Goal: Task Accomplishment & Management: Manage account settings

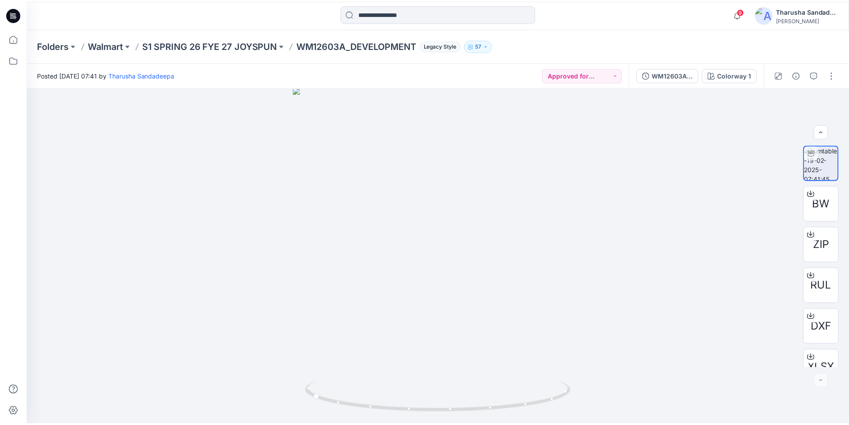
scroll to position [18, 0]
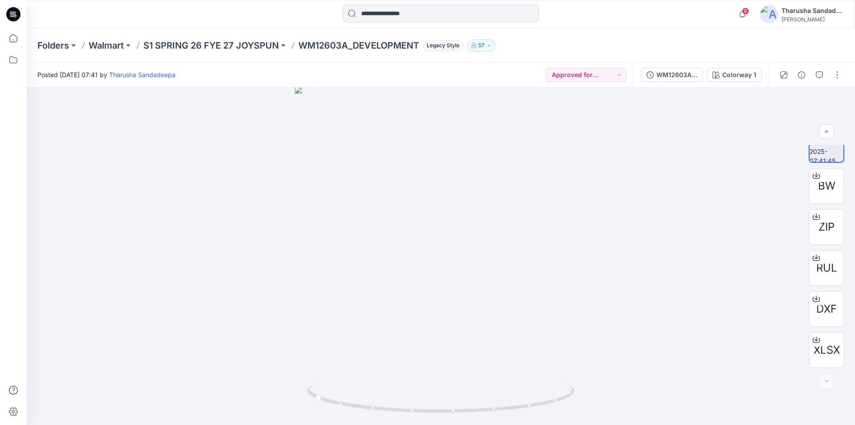
click at [5, 12] on div at bounding box center [13, 14] width 29 height 29
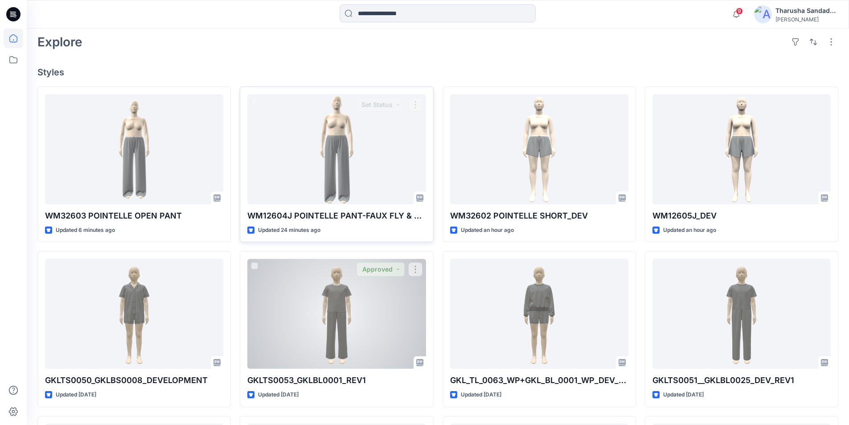
scroll to position [223, 0]
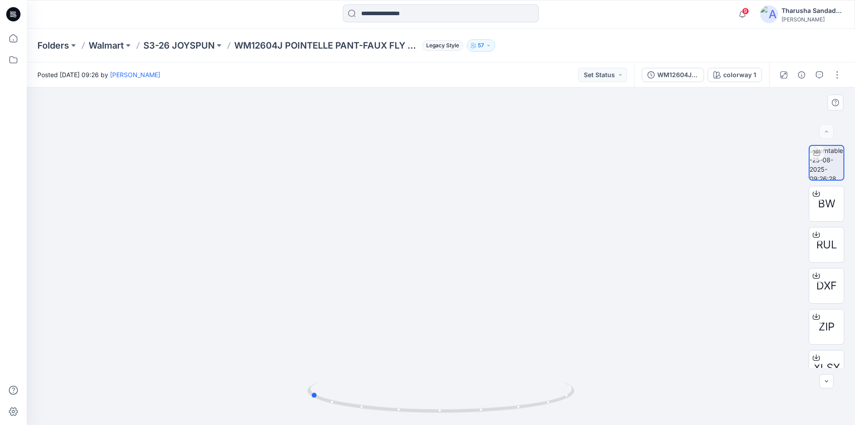
drag, startPoint x: 539, startPoint y: 413, endPoint x: 46, endPoint y: 303, distance: 504.8
click at [408, 405] on icon at bounding box center [442, 397] width 270 height 33
click at [17, 14] on icon at bounding box center [13, 14] width 14 height 14
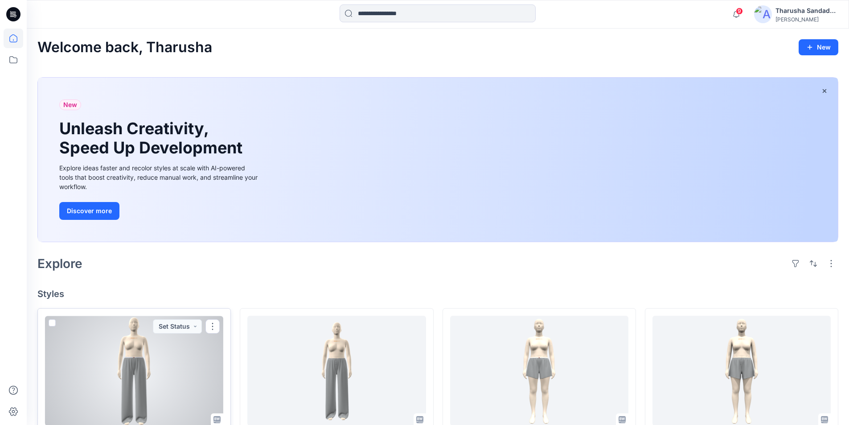
click at [153, 360] on div at bounding box center [134, 370] width 178 height 110
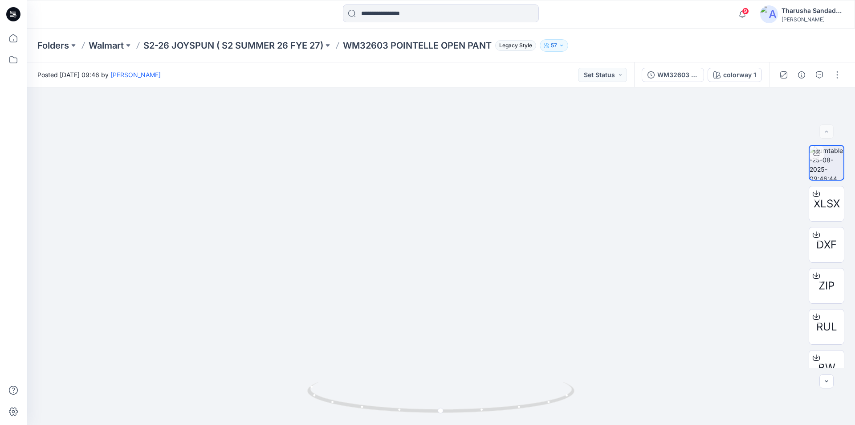
click at [19, 17] on icon at bounding box center [13, 14] width 14 height 14
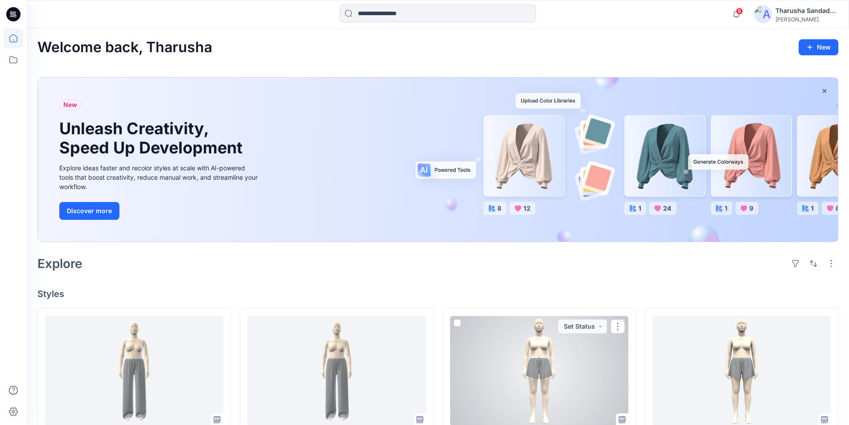
click at [523, 362] on div at bounding box center [539, 370] width 178 height 110
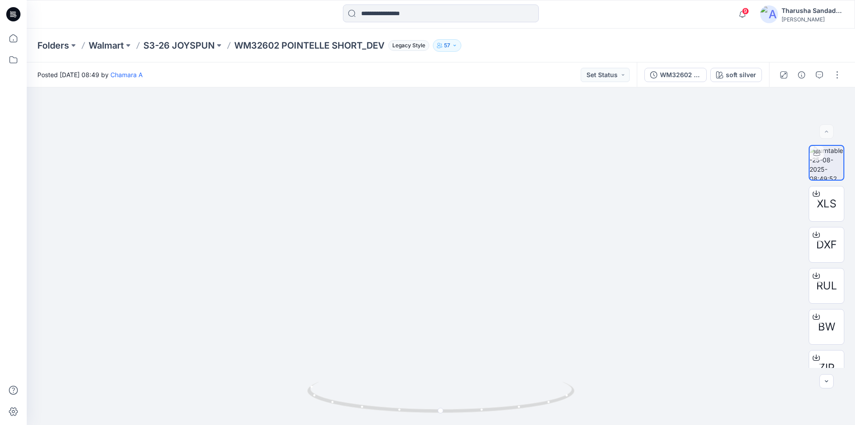
click at [12, 16] on icon at bounding box center [13, 14] width 14 height 29
drag, startPoint x: 536, startPoint y: 405, endPoint x: 422, endPoint y: 385, distance: 115.2
click at [422, 387] on icon at bounding box center [442, 397] width 270 height 33
click at [18, 11] on icon at bounding box center [13, 14] width 14 height 14
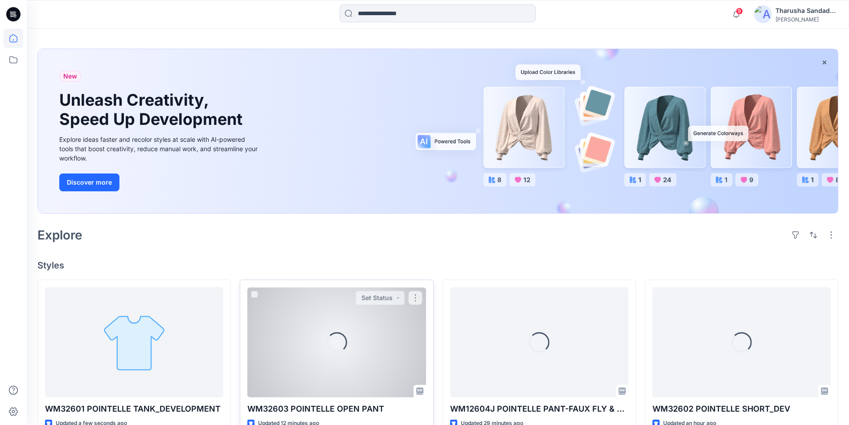
scroll to position [45, 0]
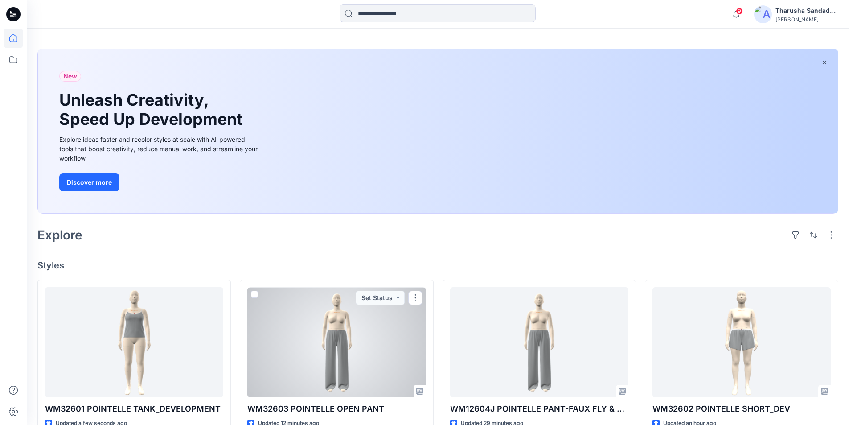
scroll to position [45, 0]
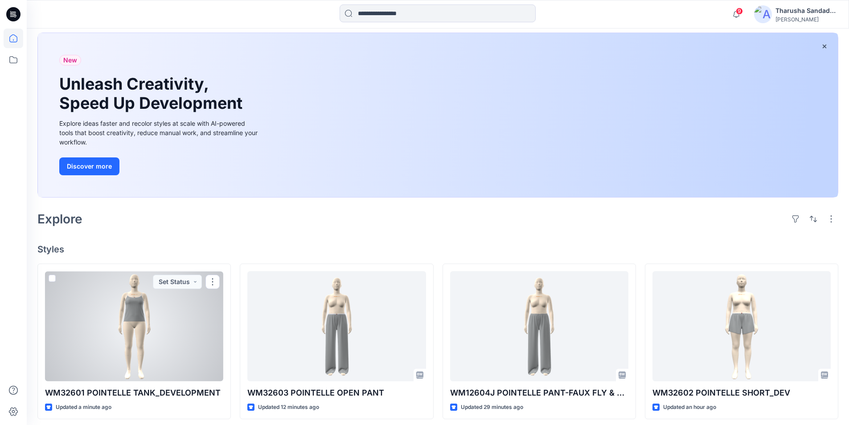
click at [171, 332] on div at bounding box center [134, 326] width 178 height 110
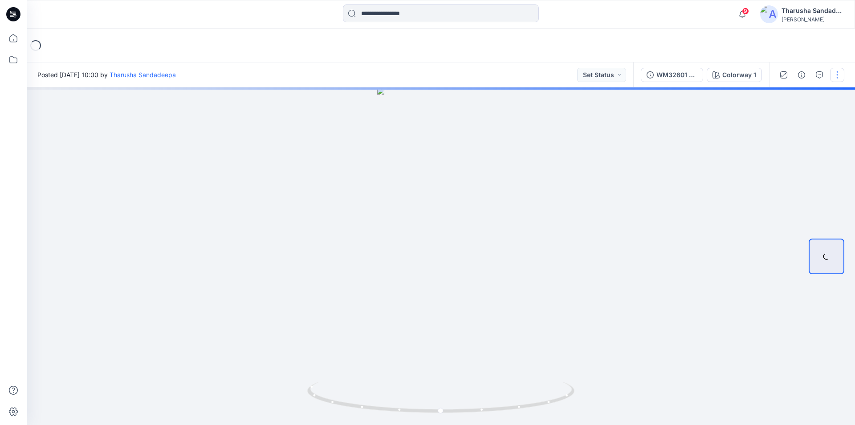
click at [838, 72] on button "button" at bounding box center [837, 75] width 14 height 14
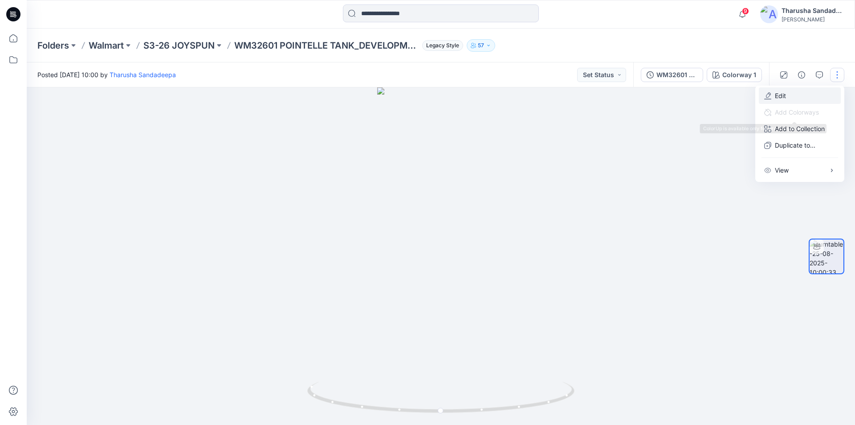
click at [798, 95] on button "Edit" at bounding box center [800, 95] width 82 height 16
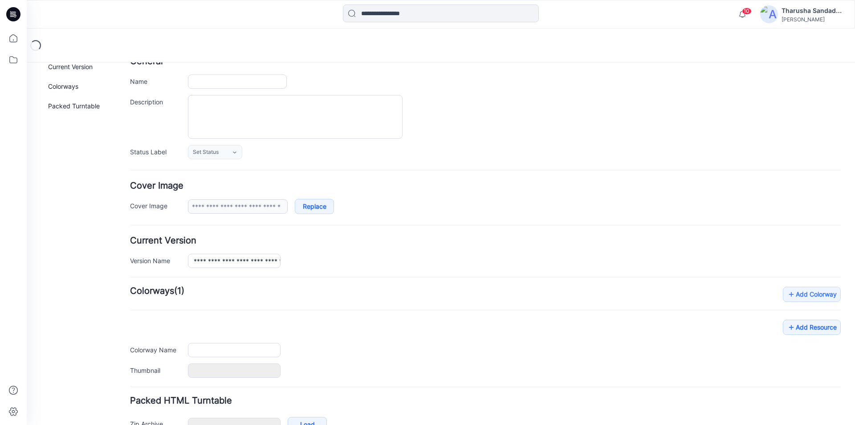
type input "**********"
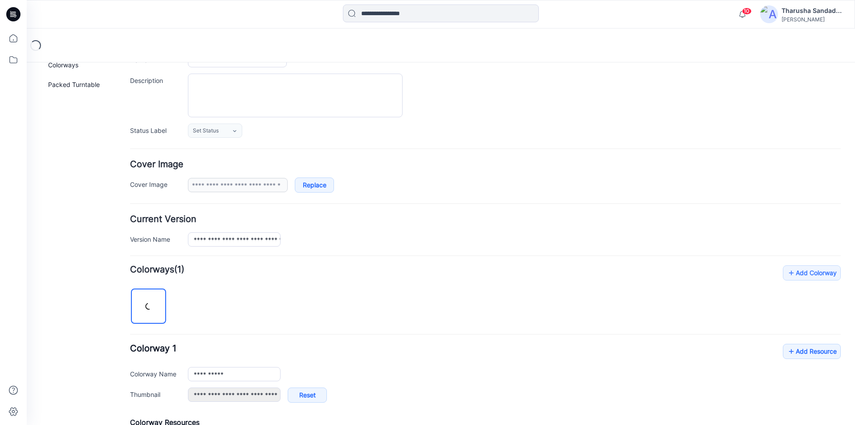
scroll to position [109, 0]
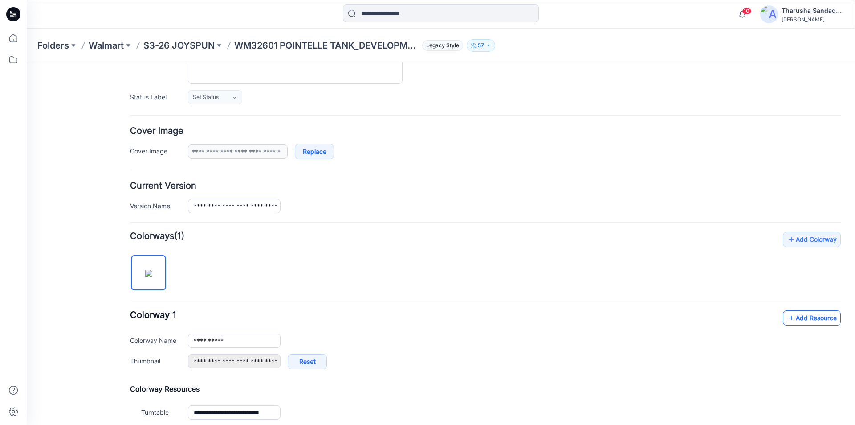
click at [802, 318] on link "Add Resource" at bounding box center [812, 317] width 58 height 15
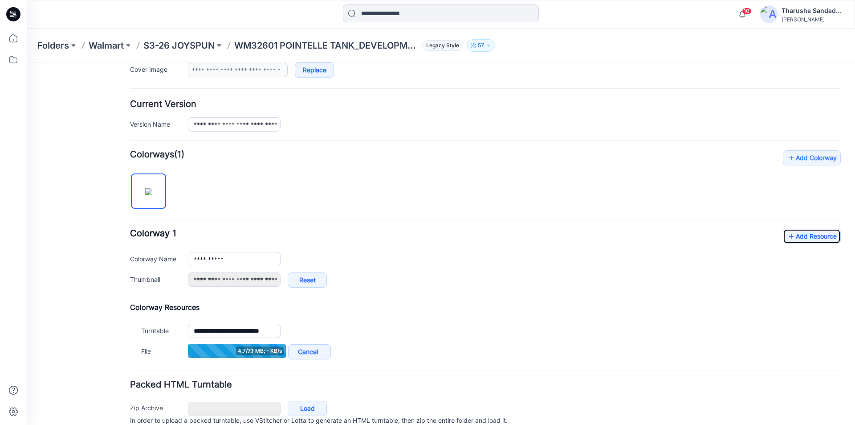
scroll to position [229, 0]
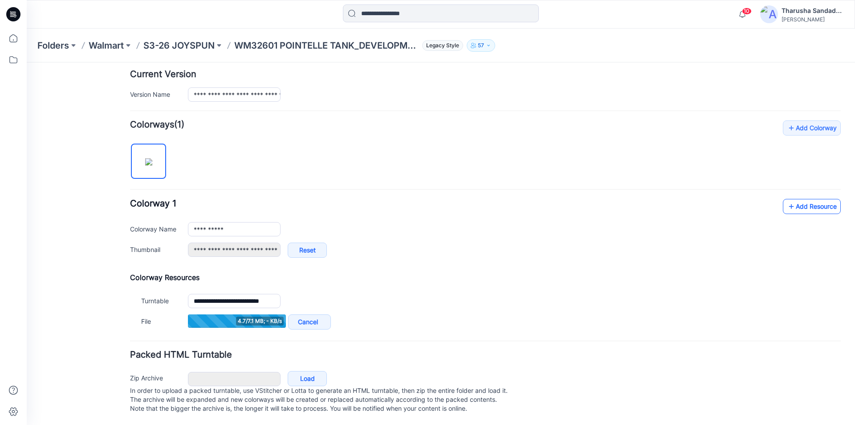
click at [797, 204] on link "Add Resource" at bounding box center [812, 206] width 58 height 15
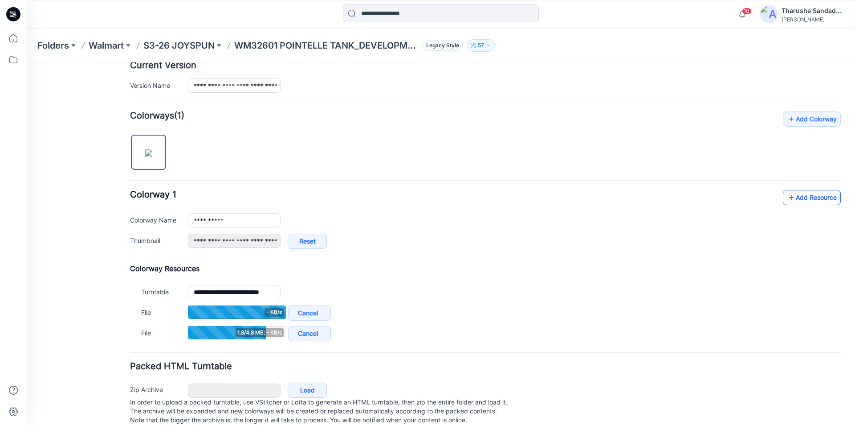
click at [805, 200] on link "Add Resource" at bounding box center [812, 197] width 58 height 15
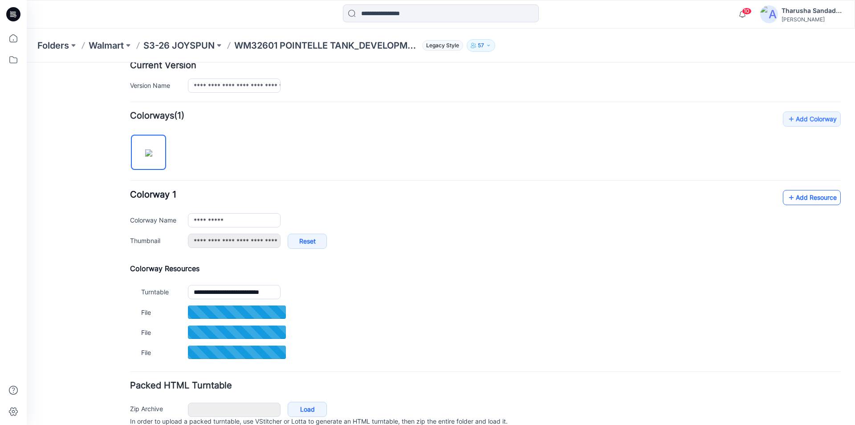
click at [793, 192] on link "Add Resource" at bounding box center [812, 197] width 58 height 15
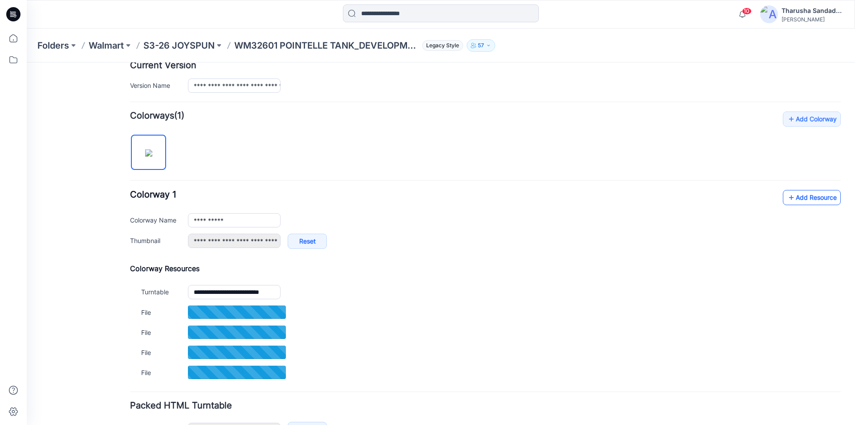
click at [813, 198] on link "Add Resource" at bounding box center [812, 197] width 58 height 15
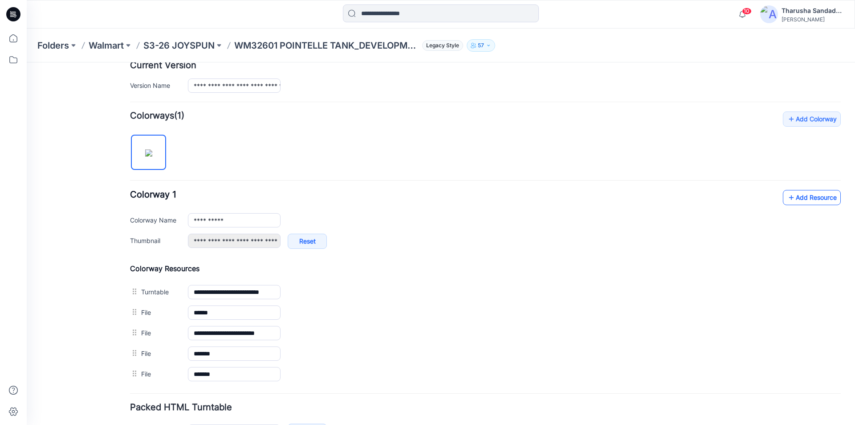
click at [820, 196] on link "Add Resource" at bounding box center [812, 197] width 58 height 15
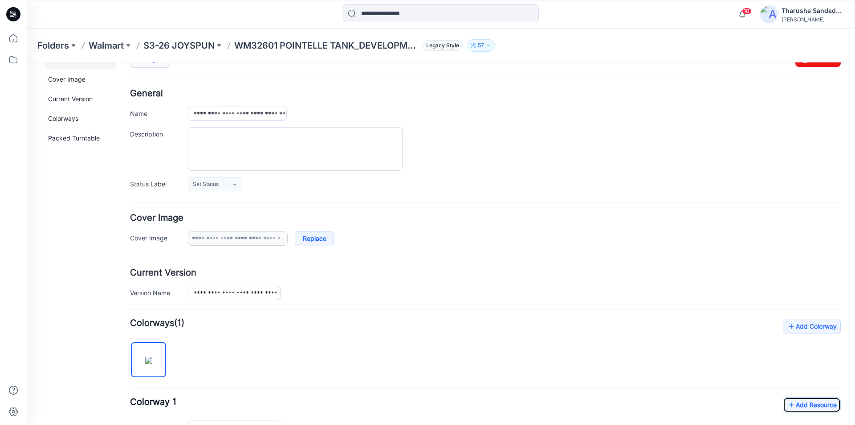
scroll to position [0, 0]
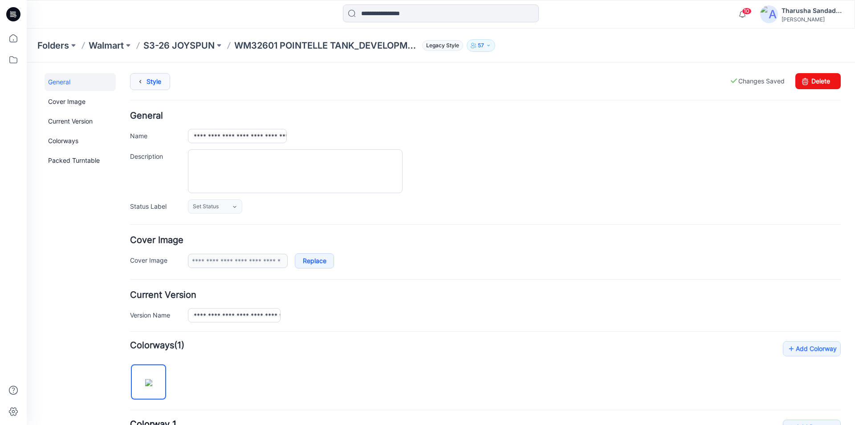
click at [156, 79] on link "Style" at bounding box center [150, 81] width 40 height 17
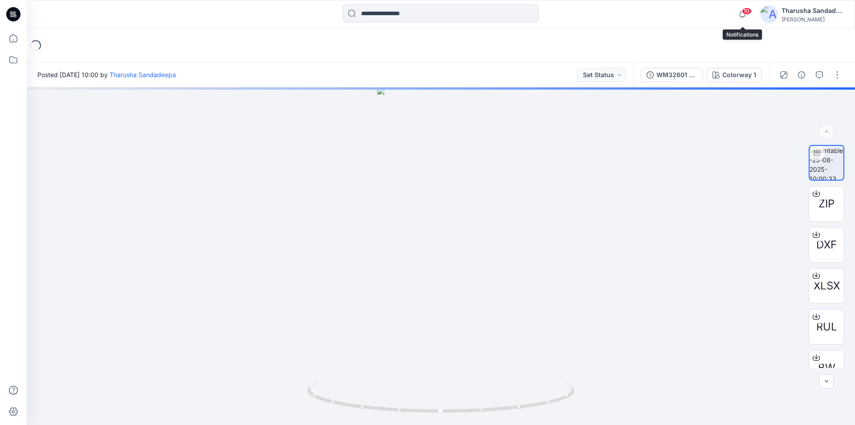
click at [744, 13] on span "10" at bounding box center [747, 11] width 10 height 7
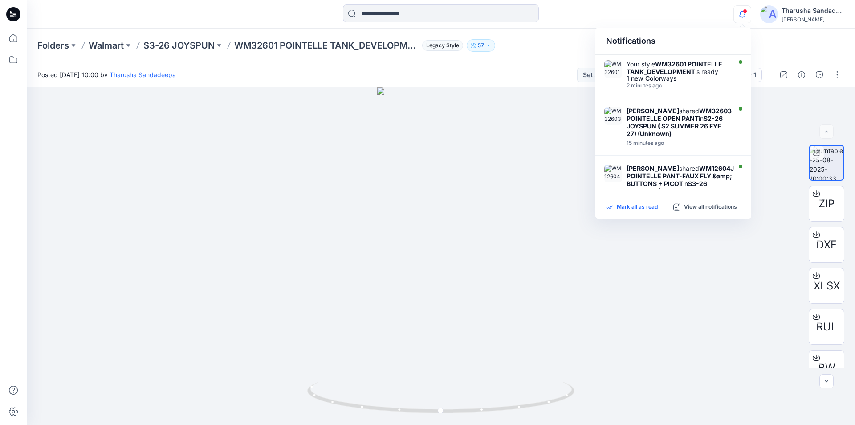
drag, startPoint x: 638, startPoint y: 206, endPoint x: 556, endPoint y: 89, distance: 143.6
click at [638, 207] on p "Mark all as read" at bounding box center [637, 207] width 41 height 8
click at [584, 29] on div "Folders Walmart S3-26 JOYSPUN WM32601 POINTELLE TANK_DEVELOPMENT Legacy Style 57" at bounding box center [441, 46] width 829 height 34
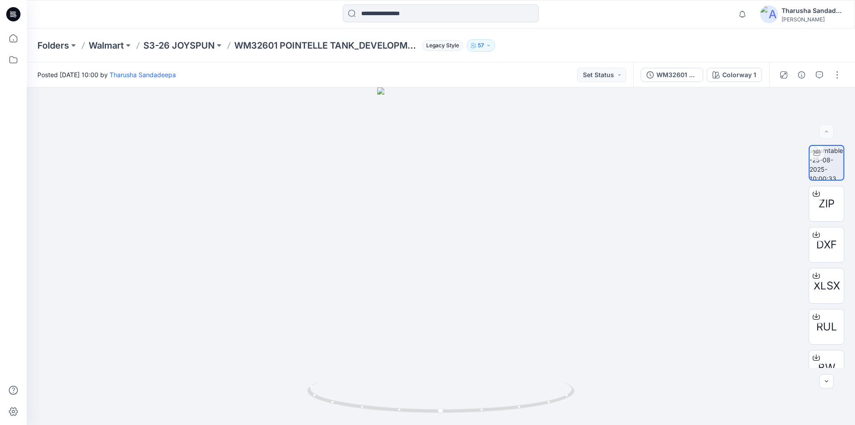
click at [16, 13] on icon at bounding box center [13, 14] width 14 height 29
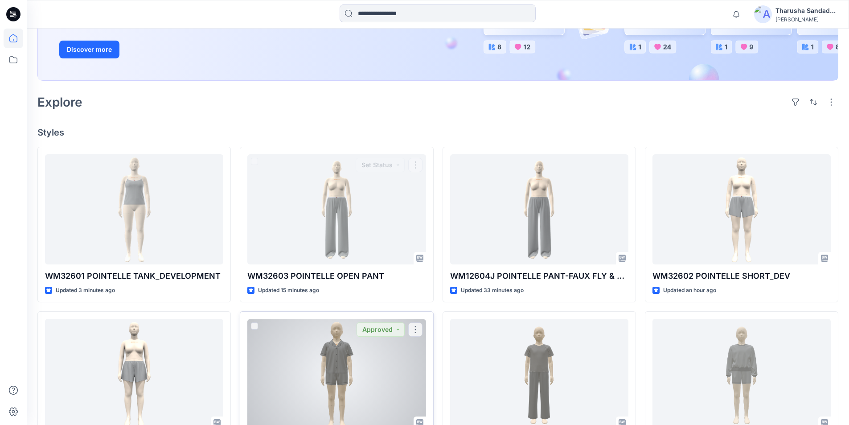
scroll to position [195, 0]
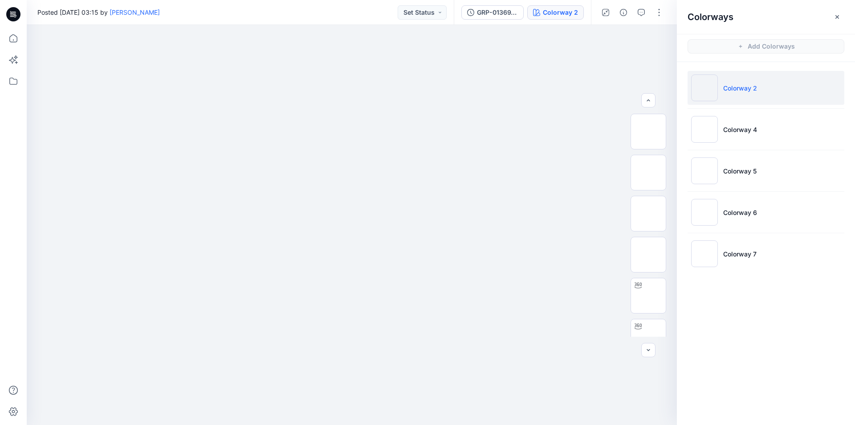
scroll to position [178, 0]
